Goal: Check status: Check status

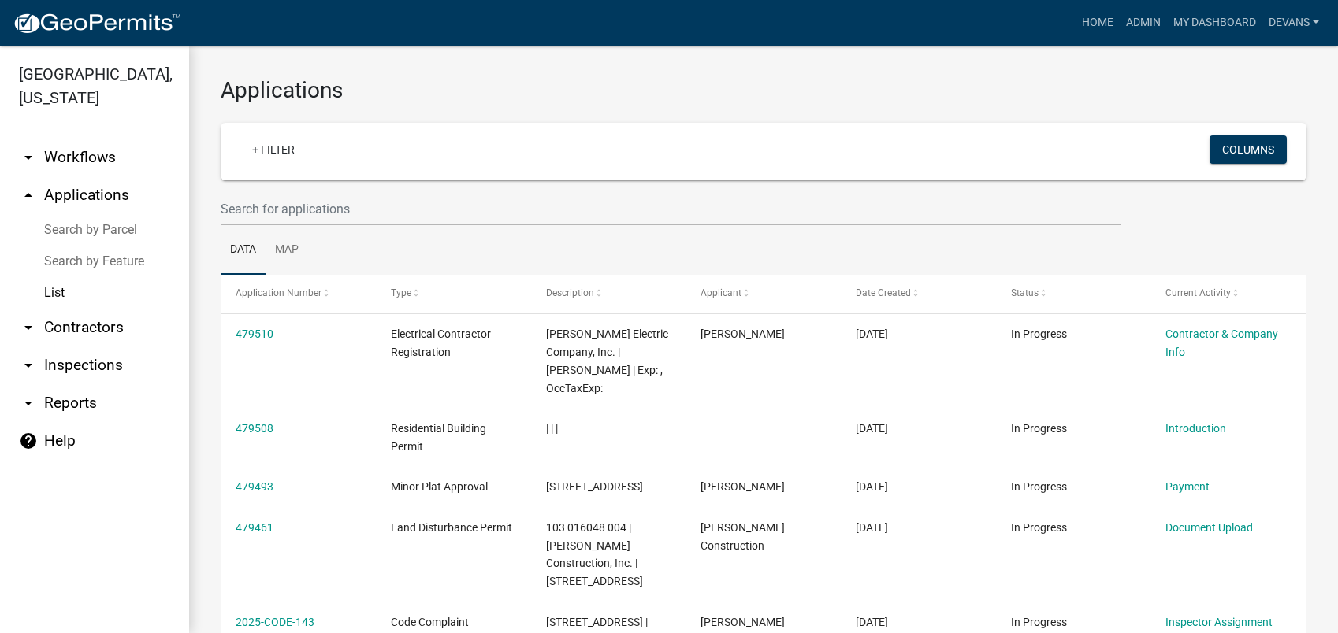
select select "1: 25"
click at [52, 288] on link "List" at bounding box center [94, 293] width 189 height 32
click at [95, 189] on link "arrow_drop_up Applications" at bounding box center [94, 195] width 189 height 38
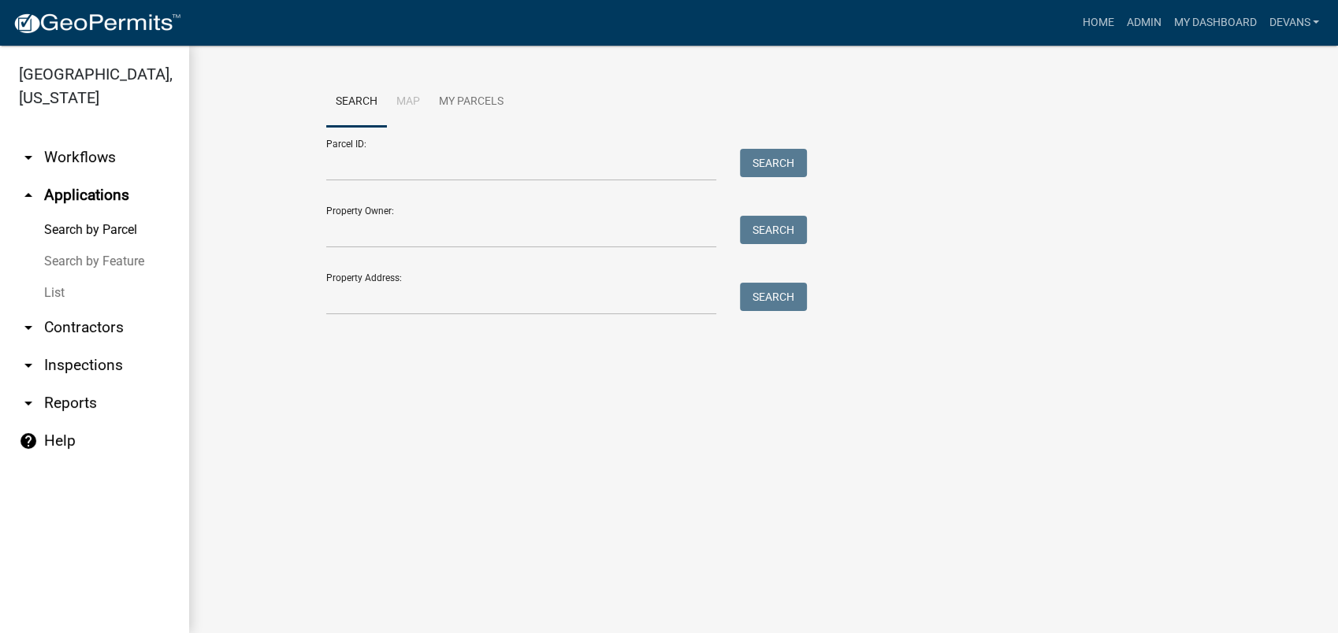
click at [61, 298] on link "List" at bounding box center [94, 293] width 189 height 32
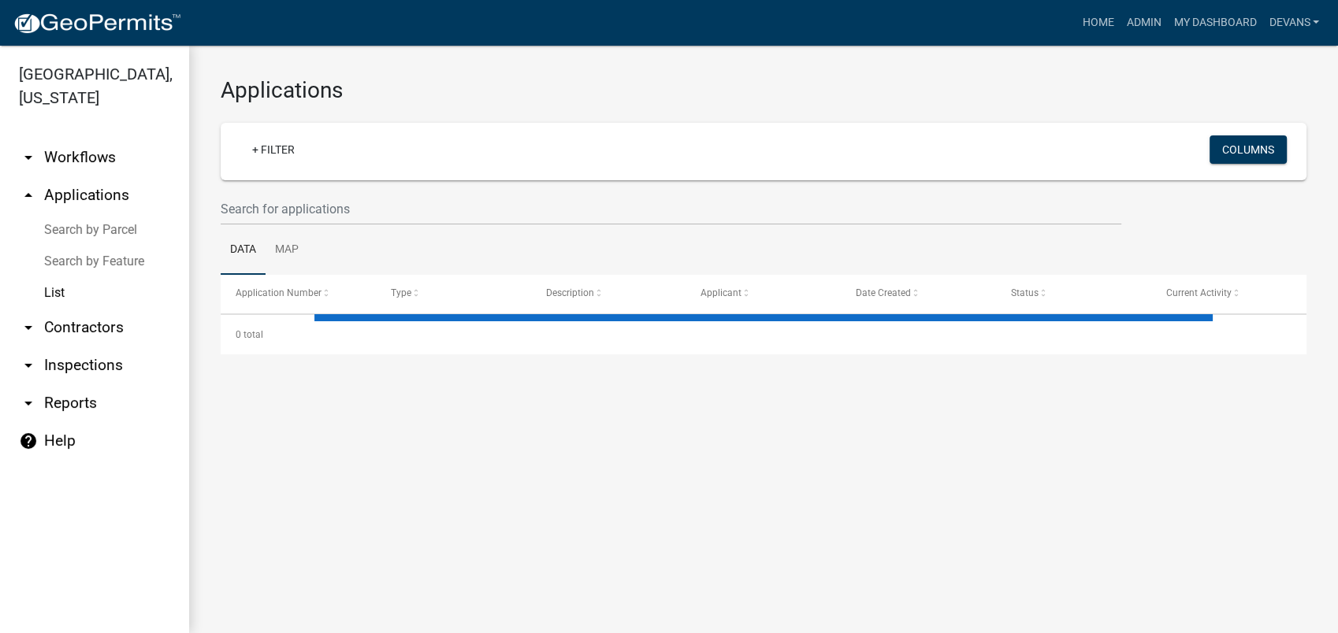
select select "1: 25"
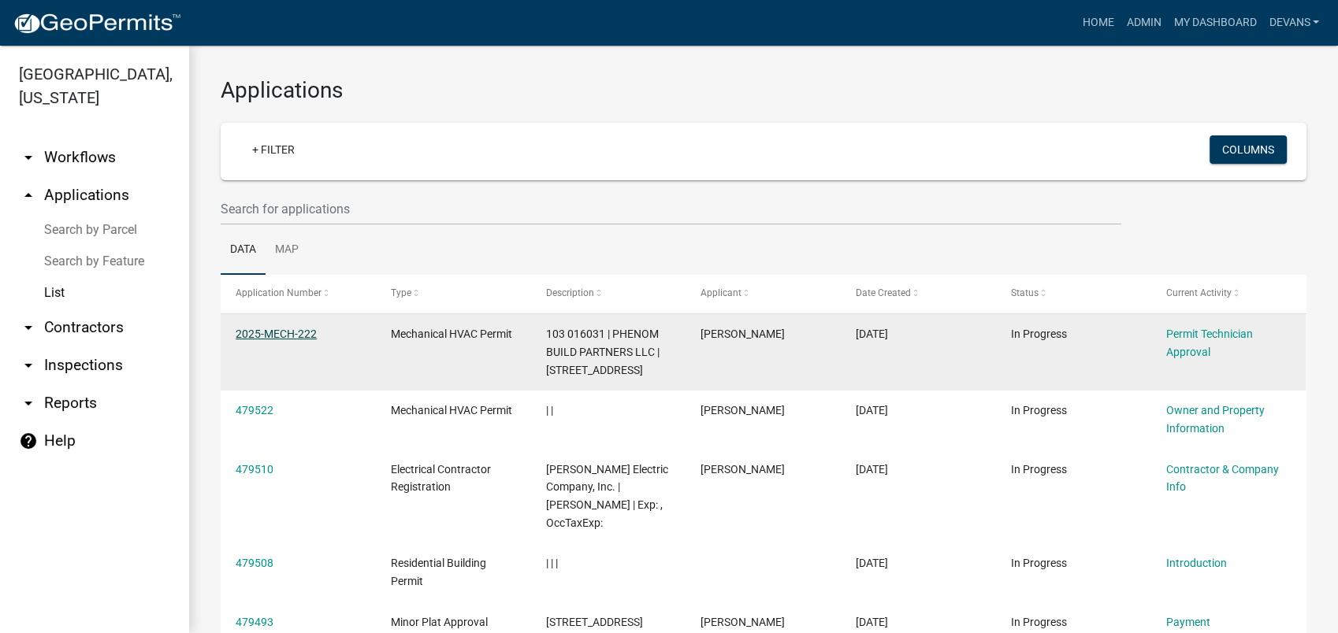
click at [254, 334] on link "2025-MECH-222" at bounding box center [276, 334] width 81 height 13
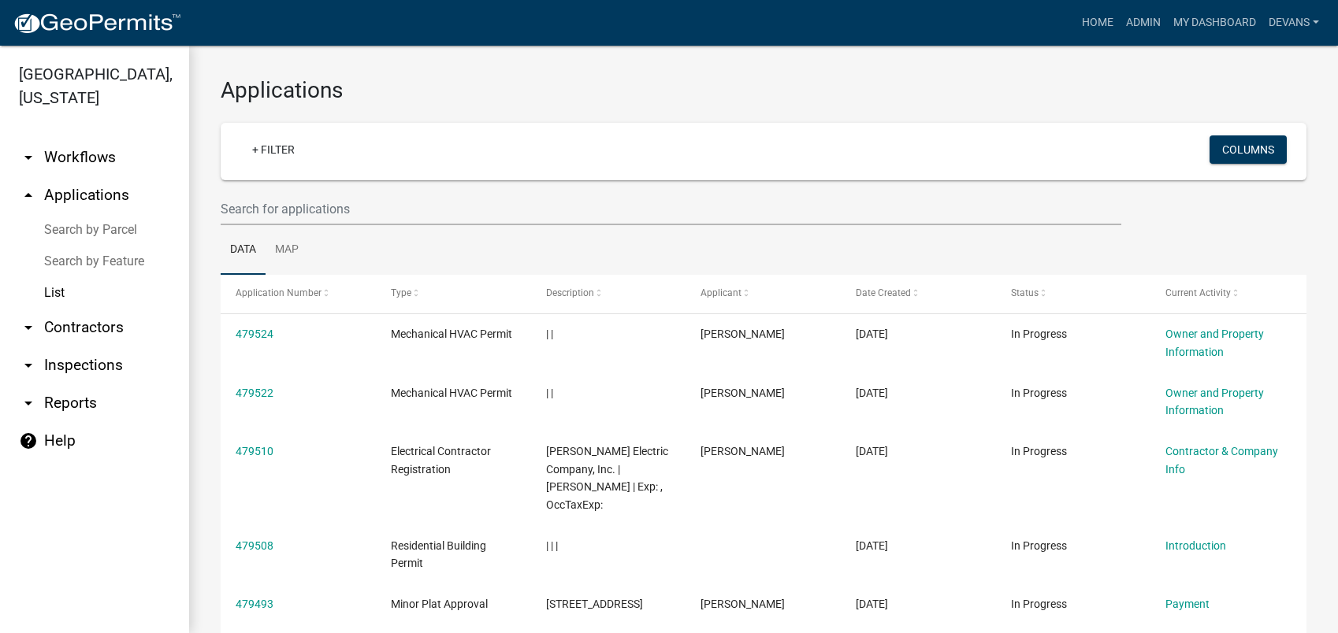
select select "1: 25"
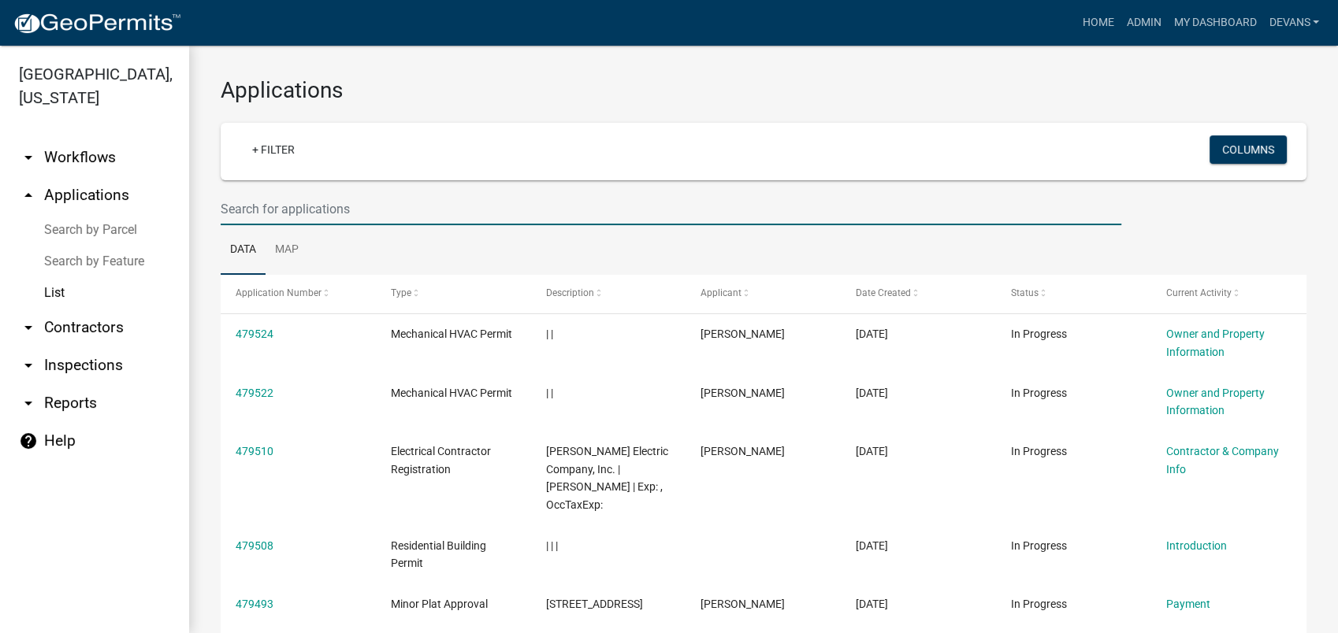
click at [251, 214] on input "text" at bounding box center [671, 209] width 901 height 32
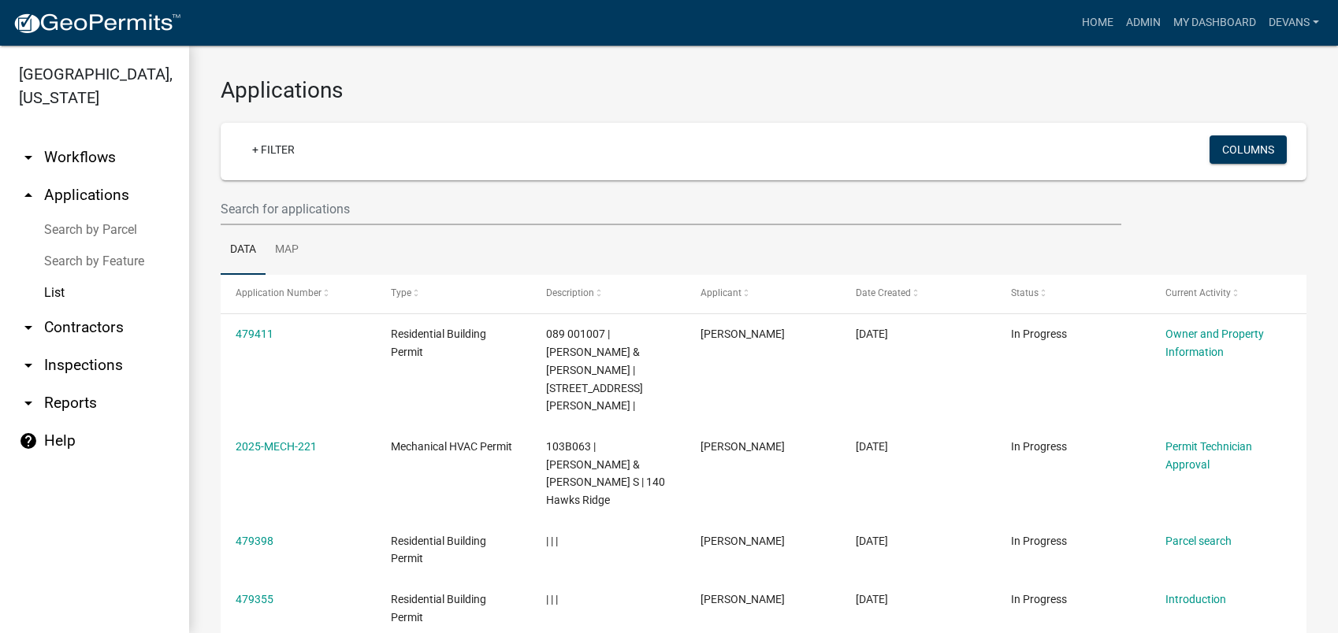
select select "1: 25"
